Goal: Find specific page/section: Find specific page/section

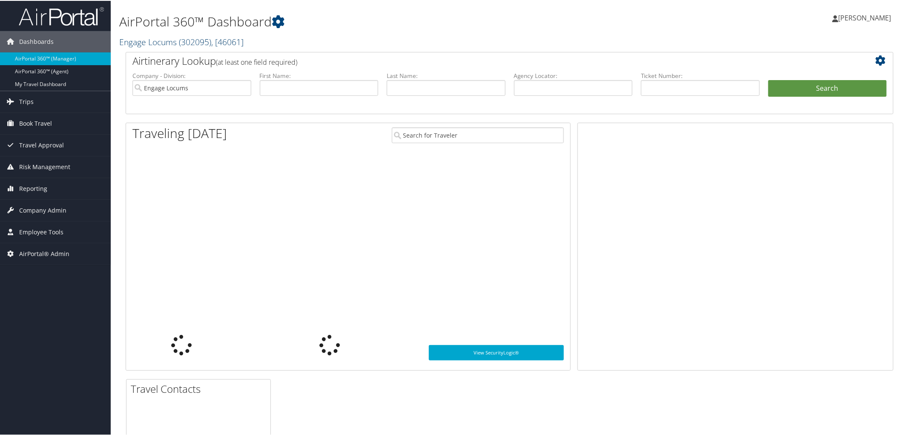
click at [132, 40] on link "Engage Locums ( 302095 ) , [ 46061 ]" at bounding box center [181, 41] width 124 height 12
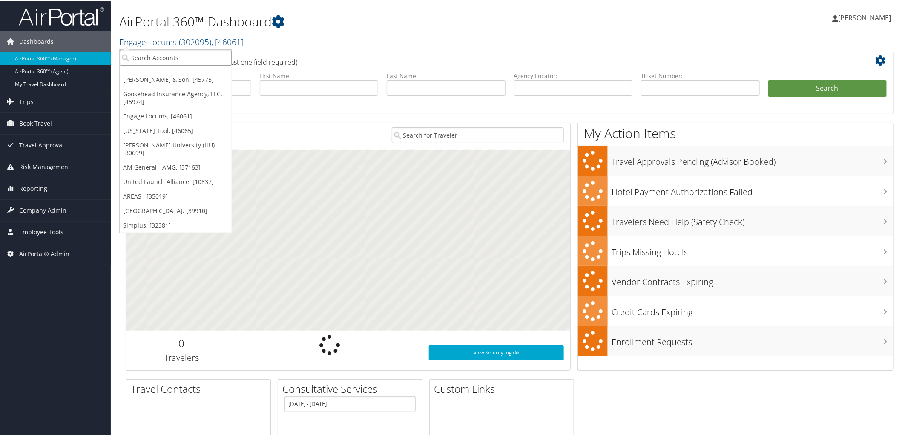
click at [138, 60] on input "search" at bounding box center [176, 57] width 112 height 16
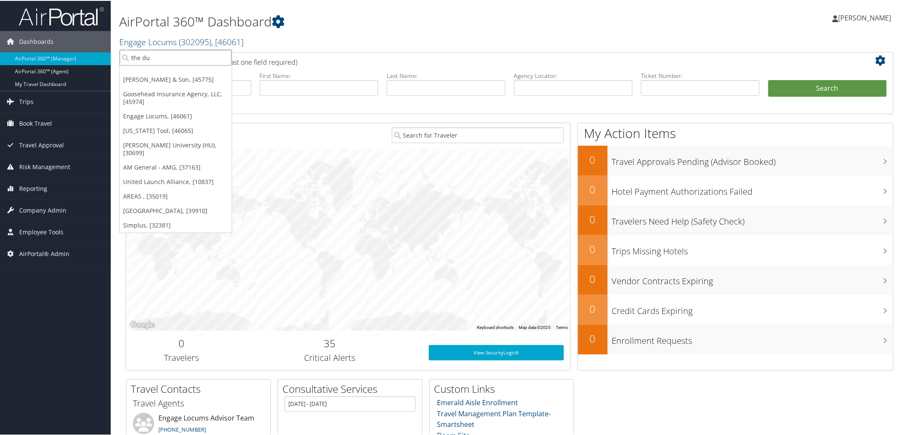
type input "the dun"
click at [156, 82] on div "Account" at bounding box center [201, 80] width 173 height 8
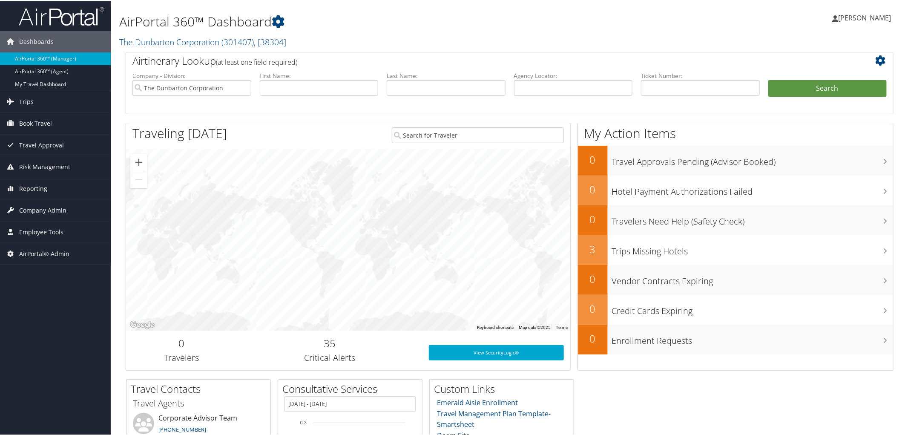
click at [44, 212] on span "Company Admin" at bounding box center [42, 209] width 47 height 21
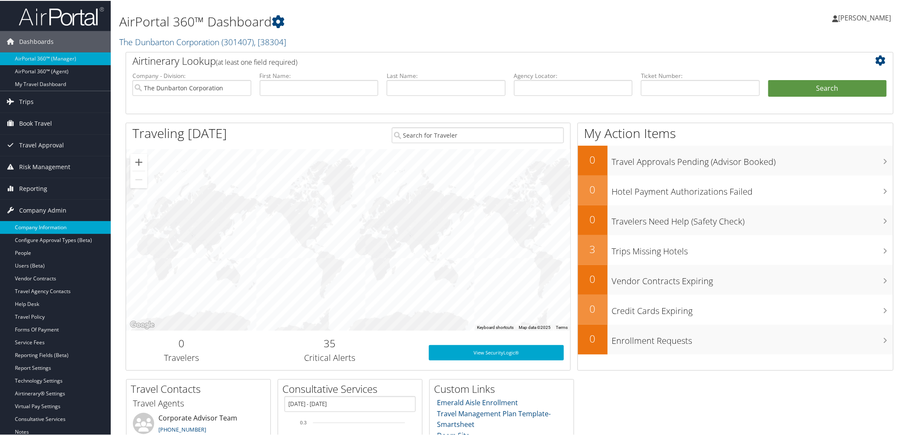
click at [41, 231] on link "Company Information" at bounding box center [55, 226] width 111 height 13
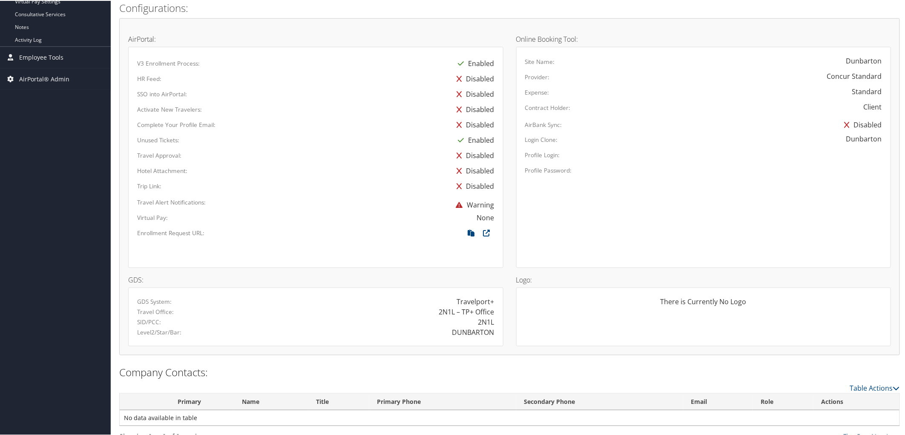
scroll to position [376, 0]
